Goal: Task Accomplishment & Management: Manage account settings

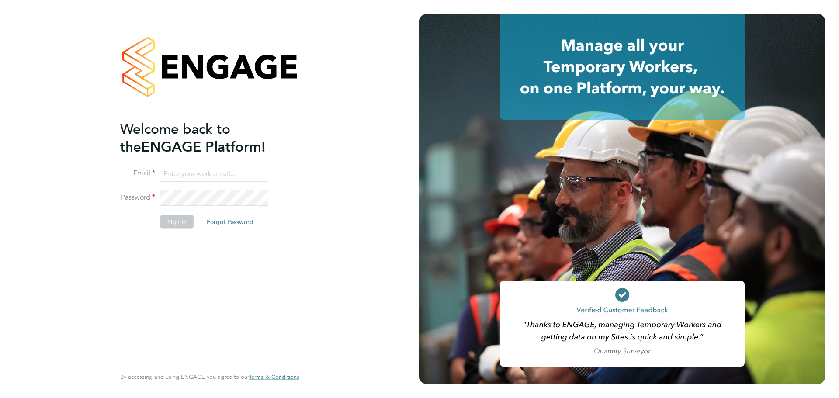
type input "ciaron.sherry@uk.g4s.com"
click at [190, 225] on button "Sign In" at bounding box center [176, 222] width 33 height 14
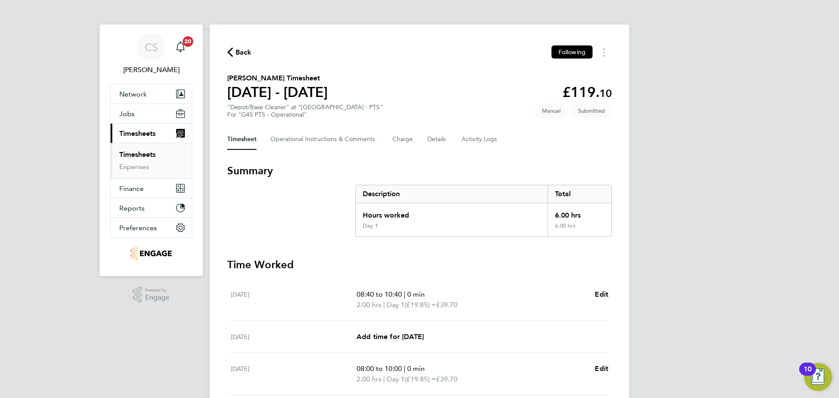
click at [239, 52] on span "Back" at bounding box center [244, 52] width 16 height 10
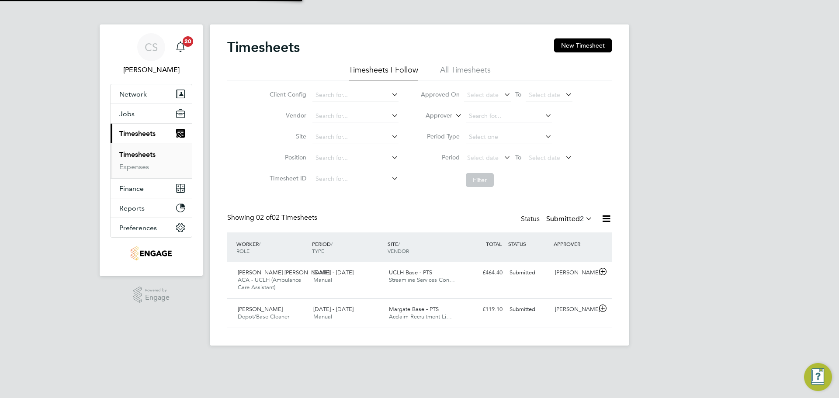
scroll to position [22, 76]
click at [498, 295] on div "Nata Da Silva Goncalves ACA - UCLH (Ambulance Care Assistant) 25 - 31 Aug 2025 …" at bounding box center [419, 280] width 385 height 36
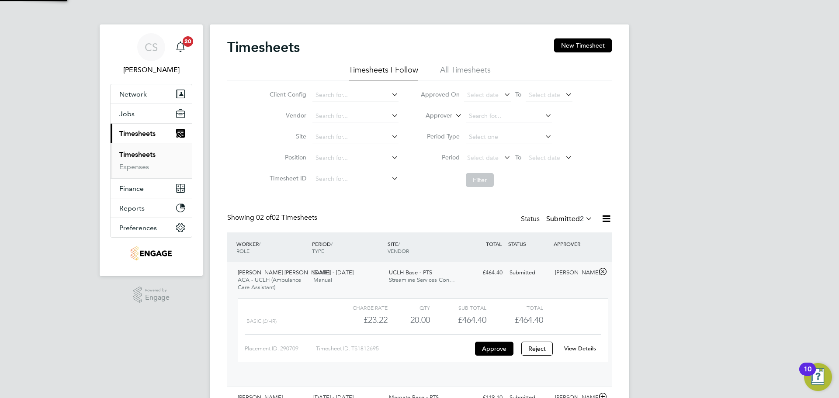
scroll to position [15, 85]
click at [409, 313] on div "20.00" at bounding box center [409, 320] width 42 height 14
click at [586, 349] on link "View Details" at bounding box center [580, 348] width 32 height 7
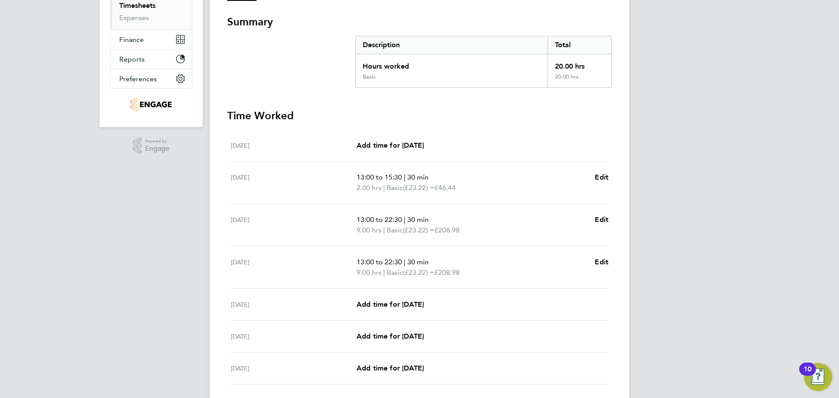
scroll to position [212, 0]
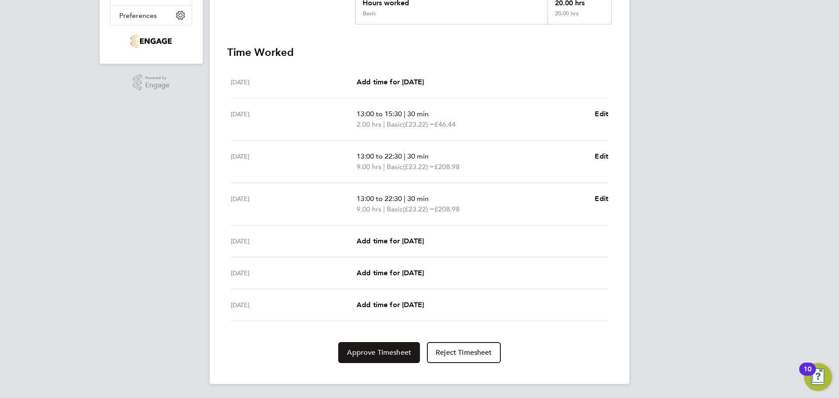
click at [369, 351] on span "Approve Timesheet" at bounding box center [379, 352] width 64 height 9
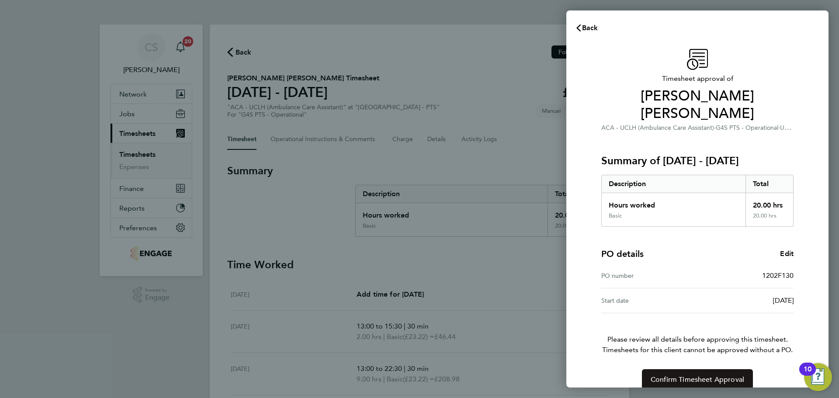
click at [685, 375] on span "Confirm Timesheet Approval" at bounding box center [698, 379] width 94 height 9
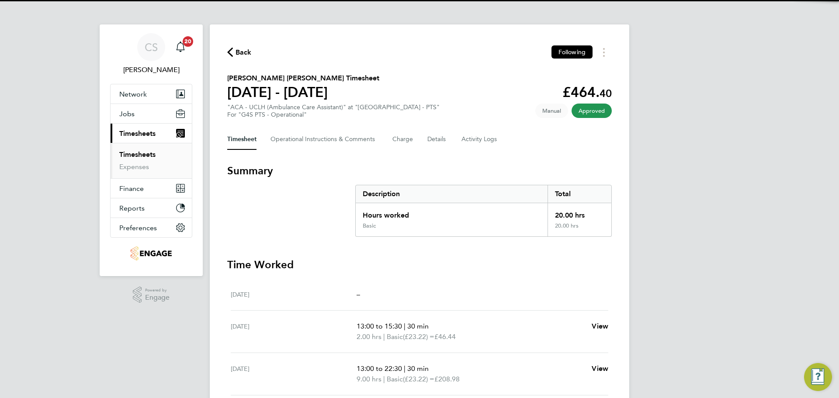
click at [231, 53] on icon "button" at bounding box center [230, 52] width 6 height 9
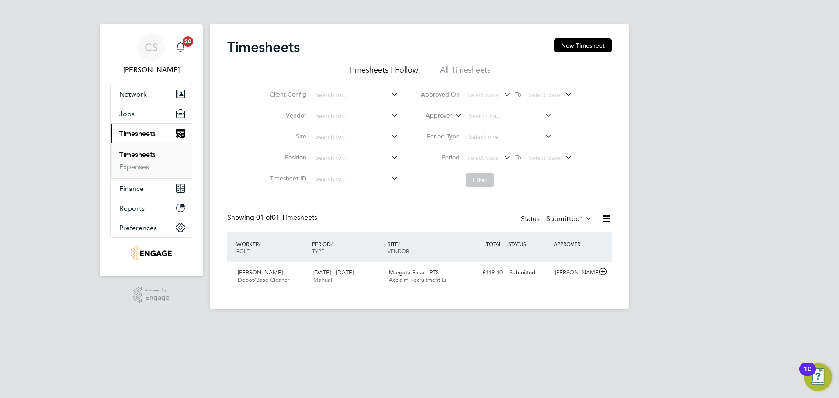
scroll to position [22, 76]
click at [262, 280] on span "Depot/Base Cleaner" at bounding box center [264, 279] width 52 height 7
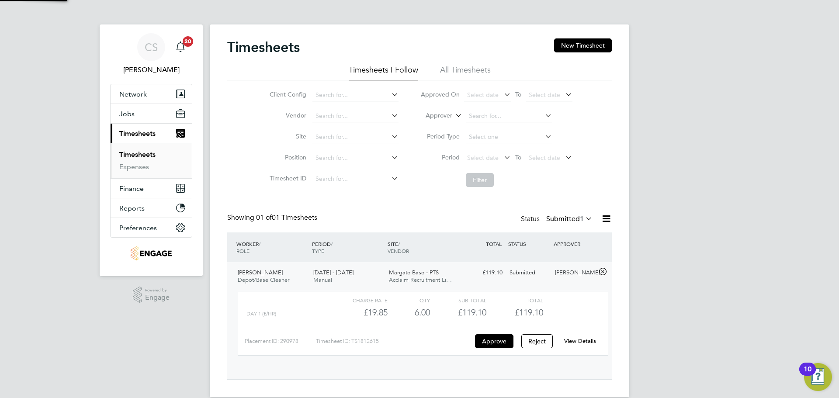
scroll to position [15, 85]
click at [492, 339] on button "Approve" at bounding box center [494, 341] width 38 height 14
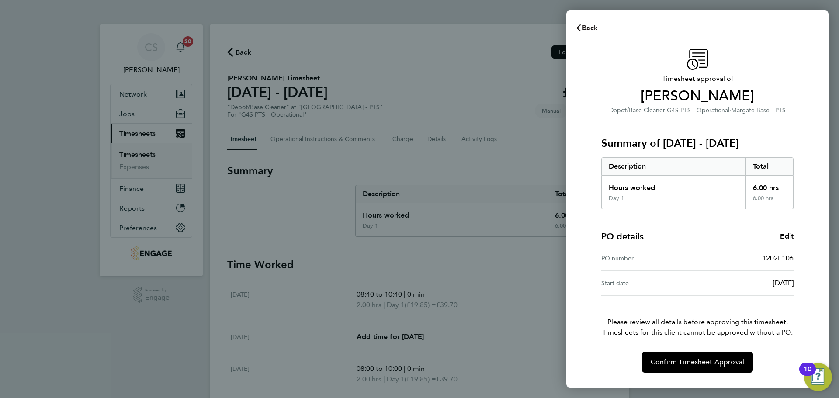
click at [585, 26] on span "Back" at bounding box center [590, 28] width 16 height 8
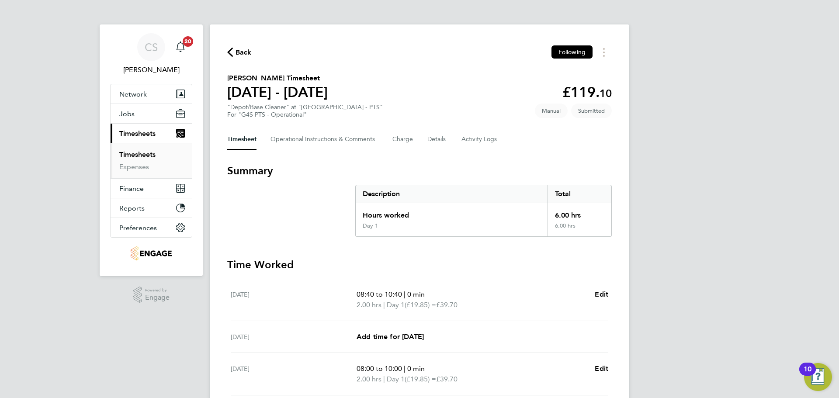
click at [242, 51] on span "Back" at bounding box center [244, 52] width 16 height 10
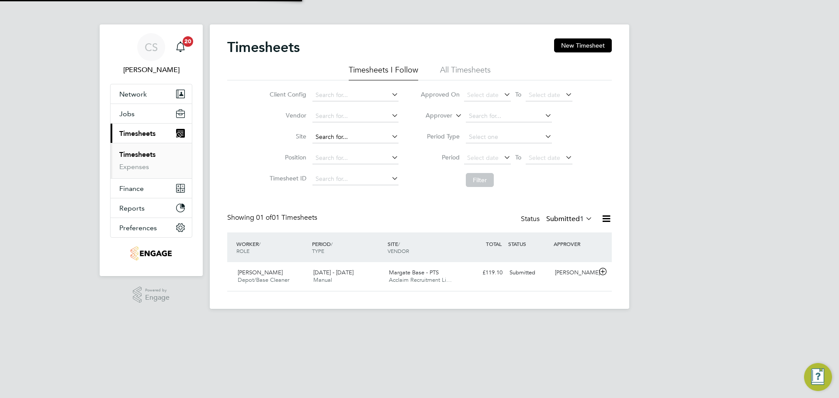
scroll to position [22, 76]
click at [391, 275] on span "Margate Base - PTS" at bounding box center [414, 272] width 50 height 7
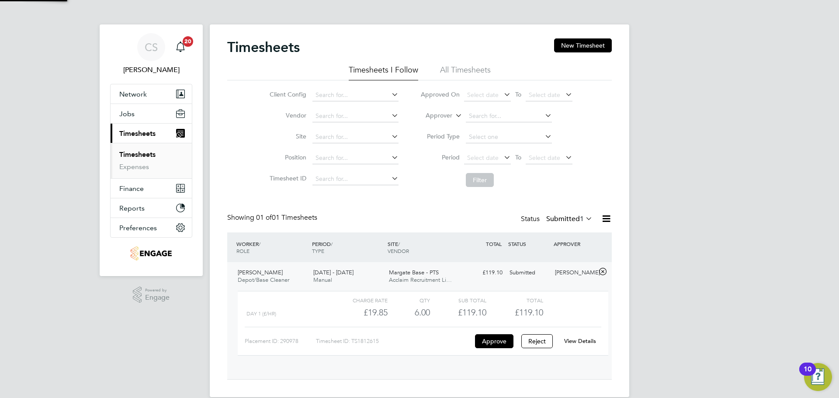
scroll to position [15, 85]
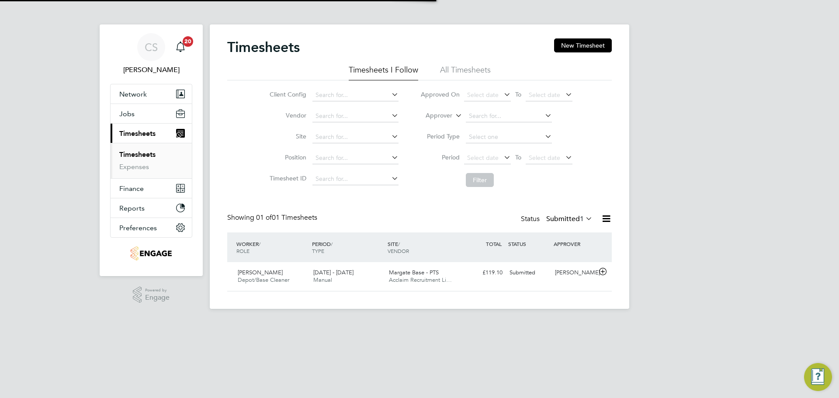
scroll to position [22, 76]
click at [280, 279] on span "Depot/Base Cleaner" at bounding box center [264, 279] width 52 height 7
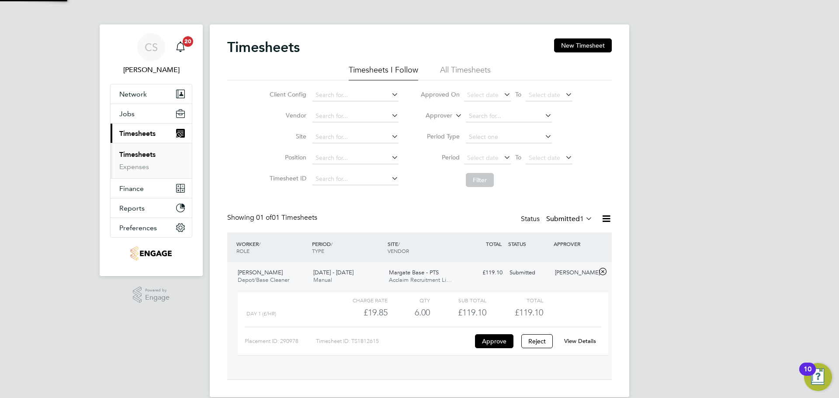
scroll to position [15, 85]
click at [500, 344] on button "Approve" at bounding box center [494, 341] width 38 height 14
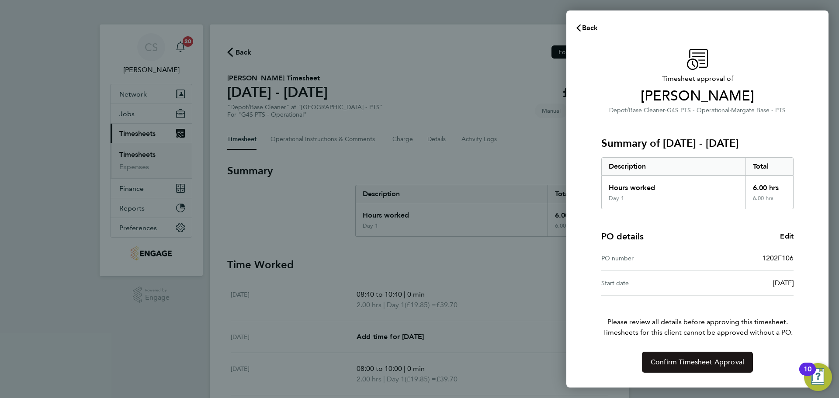
click at [703, 367] on button "Confirm Timesheet Approval" at bounding box center [697, 362] width 111 height 21
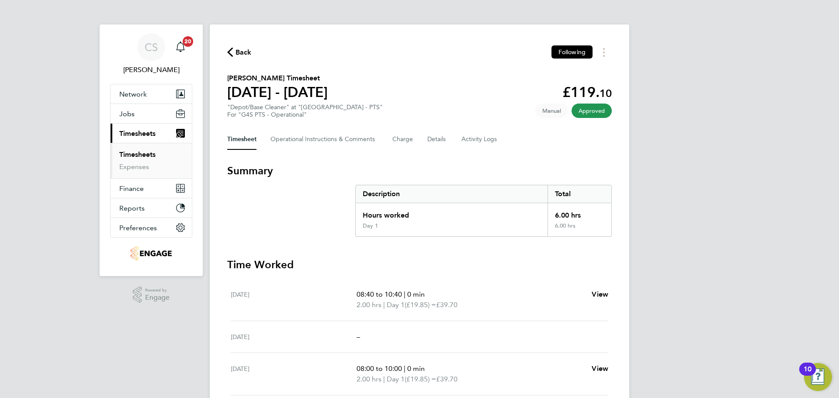
click at [236, 49] on span "Back" at bounding box center [244, 52] width 16 height 10
